Goal: Navigation & Orientation: Find specific page/section

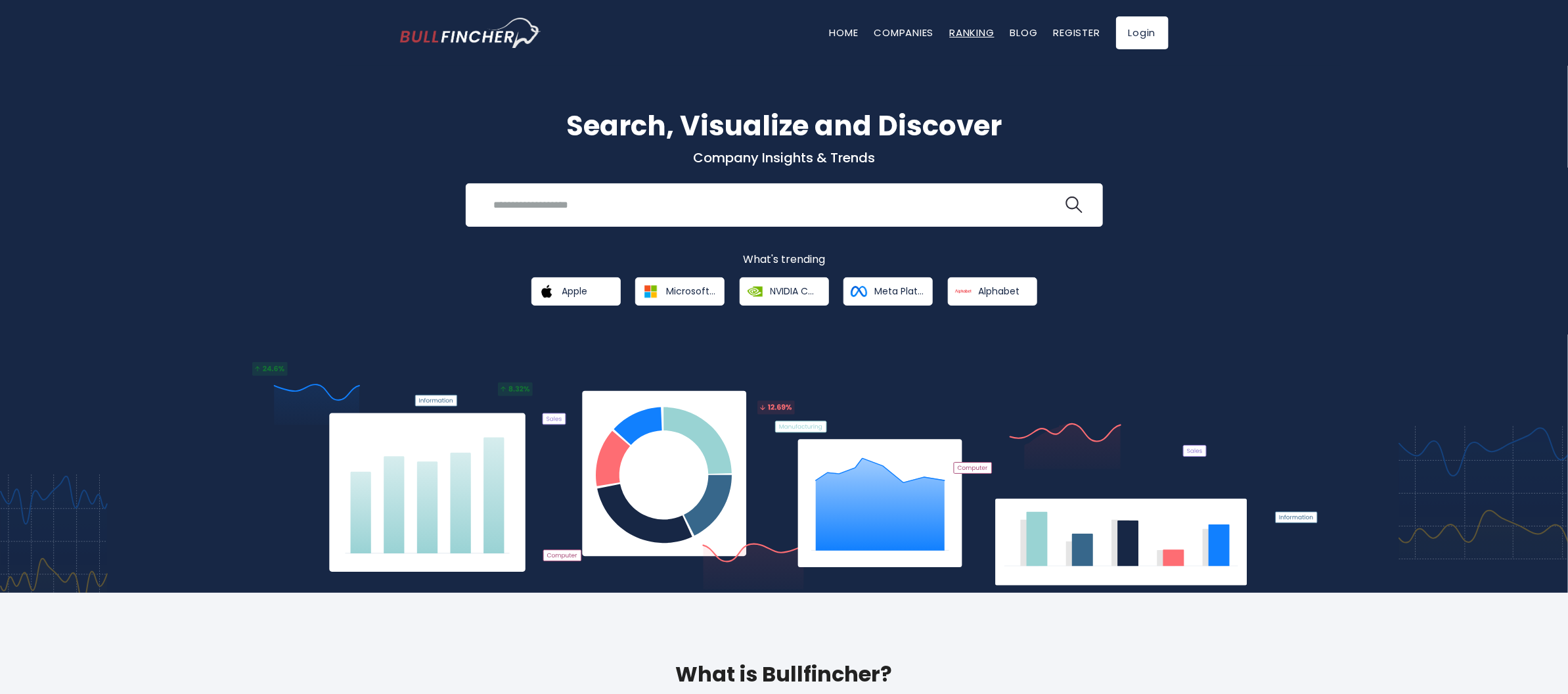
click at [972, 31] on link "Ranking" at bounding box center [972, 32] width 45 height 14
